Goal: Task Accomplishment & Management: Complete application form

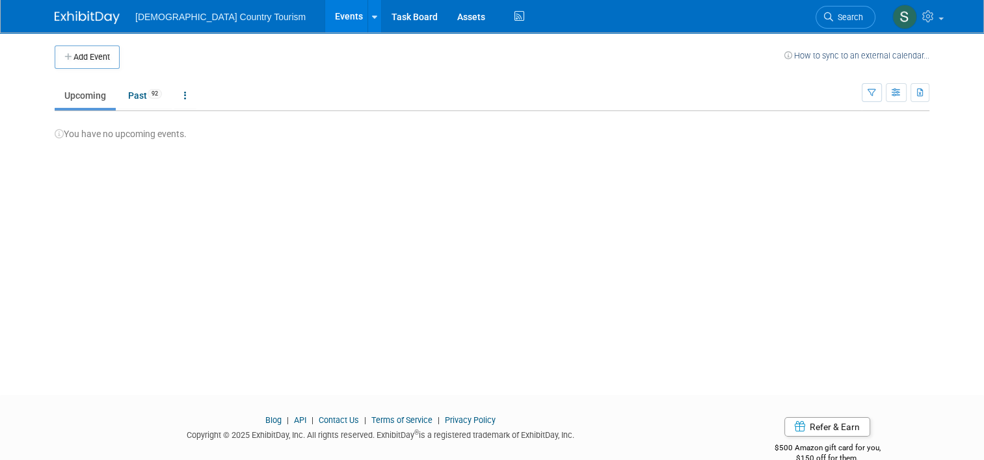
click at [95, 97] on link "Upcoming" at bounding box center [85, 95] width 61 height 25
click at [90, 51] on button "Add Event" at bounding box center [87, 57] width 65 height 23
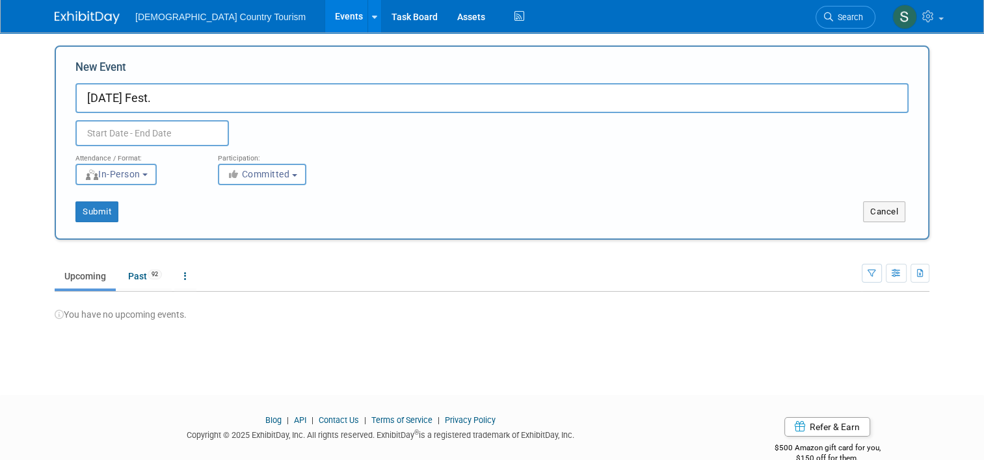
type input "[DATE] Fest."
click at [100, 132] on input "text" at bounding box center [151, 133] width 153 height 26
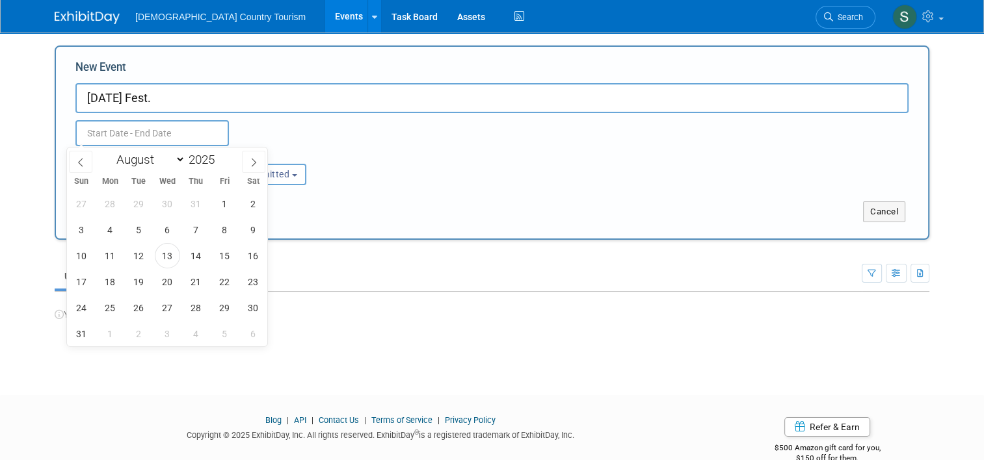
click at [484, 366] on div "Add Event How to sync to an external calendar... New Event labor Day Fest. Dupl…" at bounding box center [492, 202] width 894 height 339
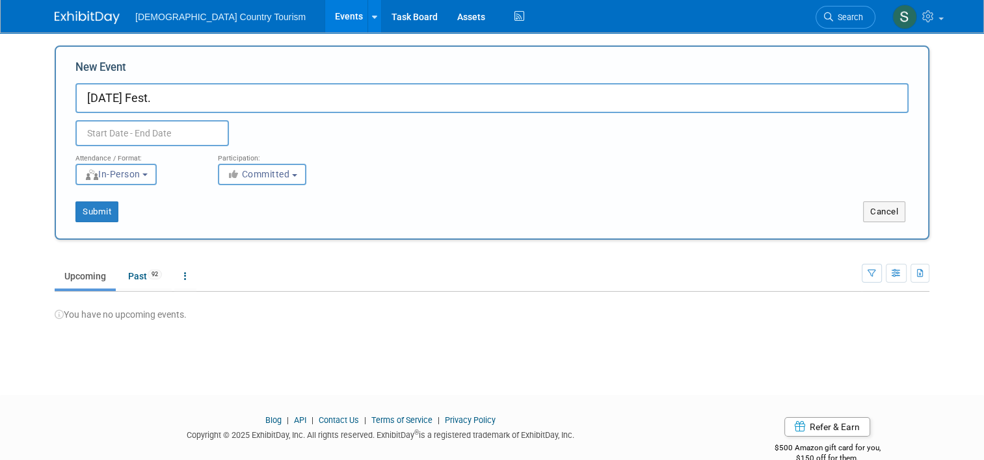
click at [181, 128] on input "text" at bounding box center [151, 133] width 153 height 26
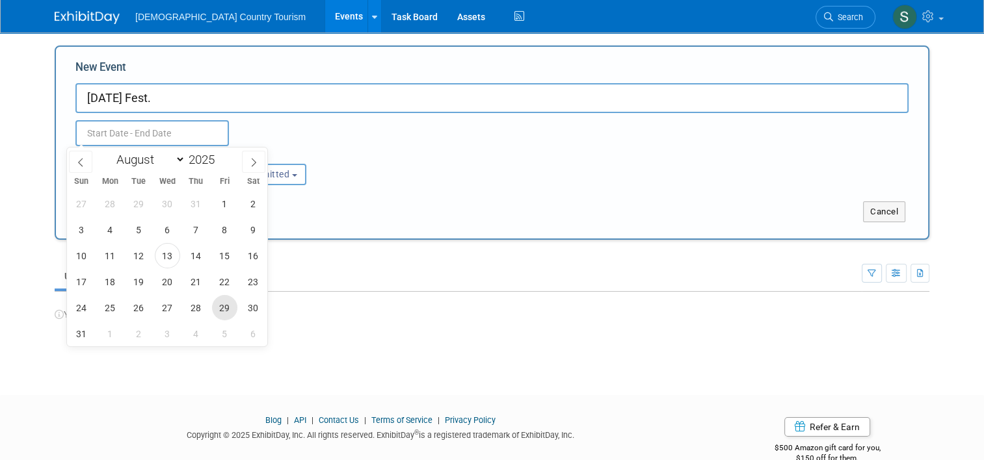
click at [224, 309] on span "29" at bounding box center [224, 307] width 25 height 25
click at [81, 338] on span "31" at bounding box center [81, 333] width 25 height 25
type input "Aug 29, 2025 to Aug 31, 2025"
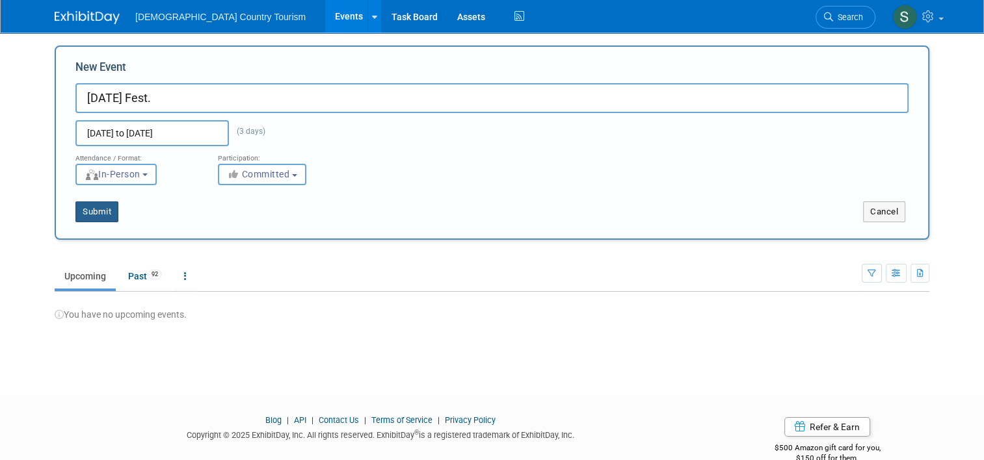
click at [86, 213] on button "Submit" at bounding box center [96, 212] width 43 height 21
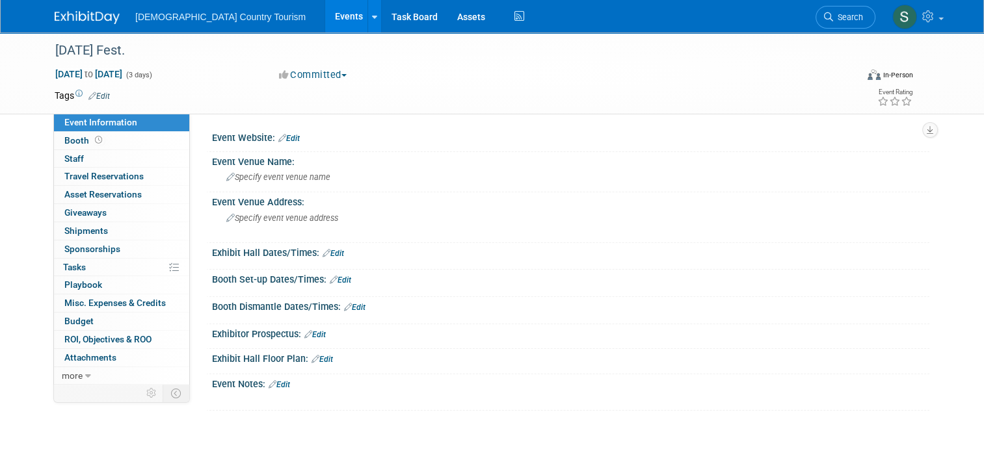
click at [325, 14] on link "Events" at bounding box center [348, 16] width 47 height 33
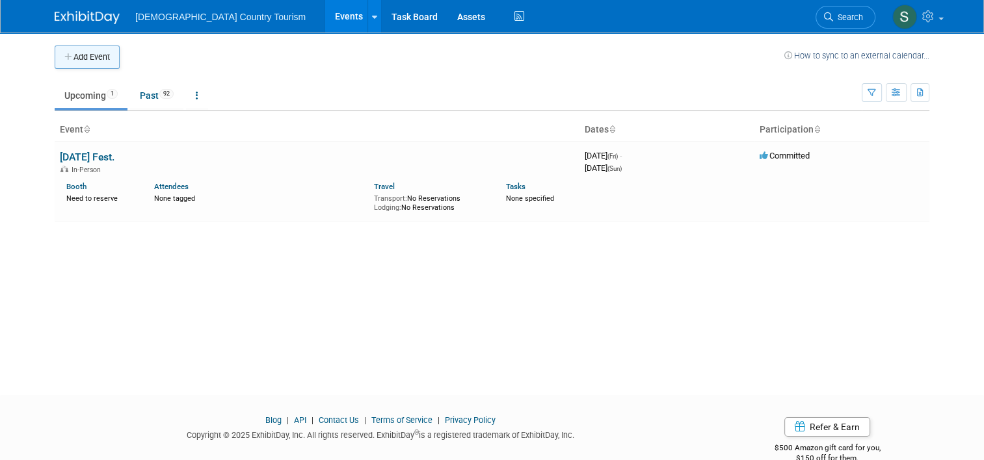
click at [82, 51] on button "Add Event" at bounding box center [87, 57] width 65 height 23
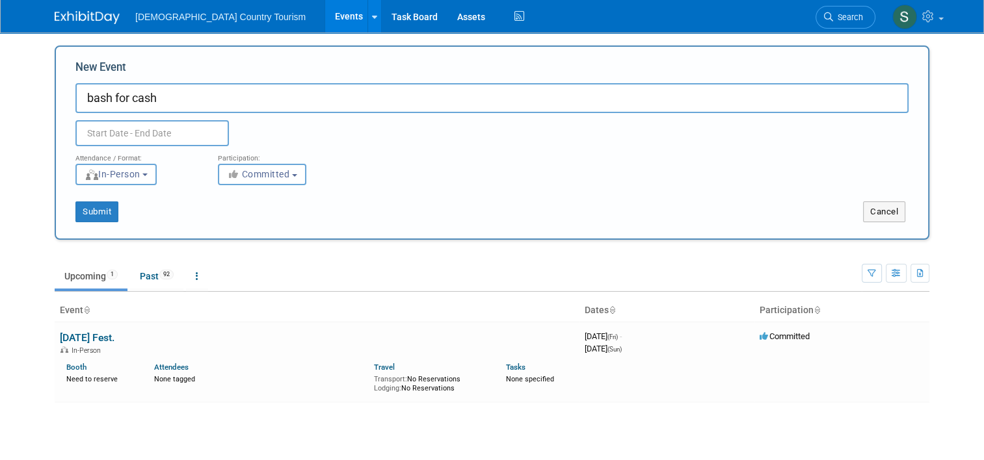
type input "bash for cash"
